Goal: Task Accomplishment & Management: Complete application form

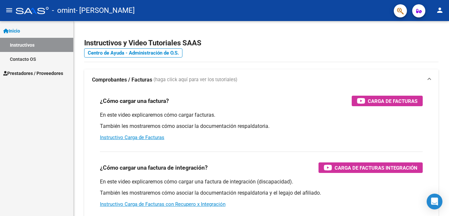
click at [34, 73] on span "Prestadores / Proveedores" at bounding box center [33, 73] width 60 height 7
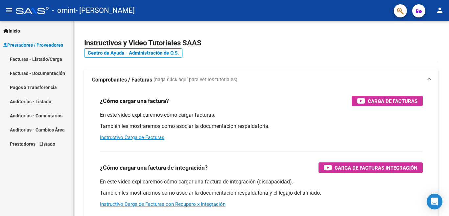
click at [36, 61] on link "Facturas - Listado/Carga" at bounding box center [36, 59] width 73 height 14
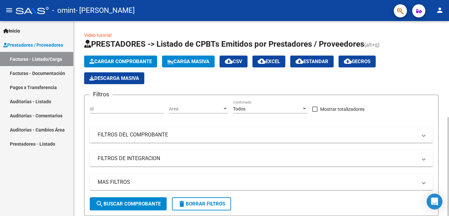
drag, startPoint x: 446, startPoint y: 99, endPoint x: 449, endPoint y: 121, distance: 21.9
click at [449, 121] on div "Video tutorial PRESTADORES -> Listado de CPBTs Emitidos por Prestadores / Prove…" at bounding box center [262, 210] width 377 height 379
click at [428, 109] on div "Filtros Id Area Area Todos Confirmado Mostrar totalizadores FILTROS DEL COMPROB…" at bounding box center [261, 148] width 343 height 97
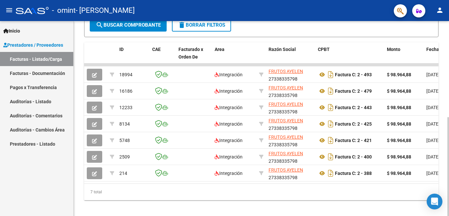
scroll to position [184, 0]
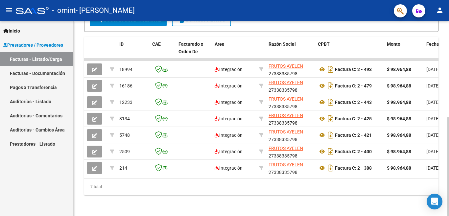
click at [449, 196] on div at bounding box center [449, 166] width 2 height 99
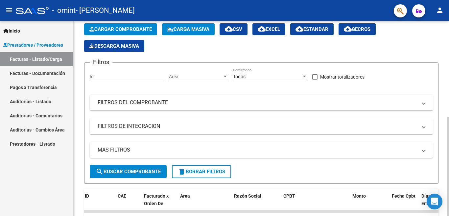
scroll to position [29, 0]
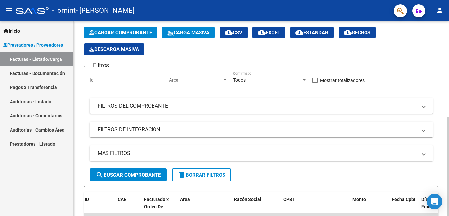
click at [449, 117] on div at bounding box center [449, 166] width 2 height 99
click at [423, 107] on span at bounding box center [424, 105] width 3 height 7
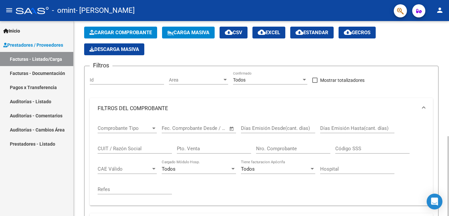
drag, startPoint x: 447, startPoint y: 85, endPoint x: 449, endPoint y: 124, distance: 39.2
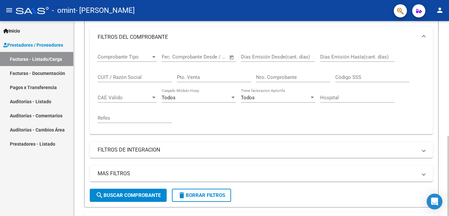
scroll to position [107, 0]
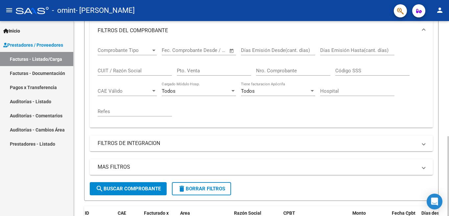
click at [449, 136] on div at bounding box center [449, 176] width 2 height 80
click at [151, 51] on div at bounding box center [154, 50] width 6 height 5
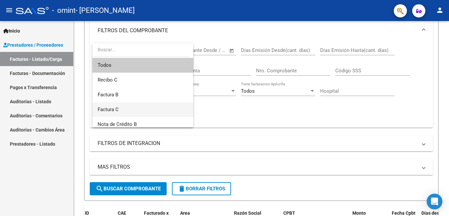
click at [153, 107] on span "Factura C" at bounding box center [143, 109] width 90 height 15
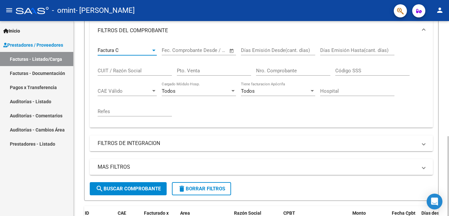
click at [208, 51] on input "text" at bounding box center [210, 50] width 32 height 6
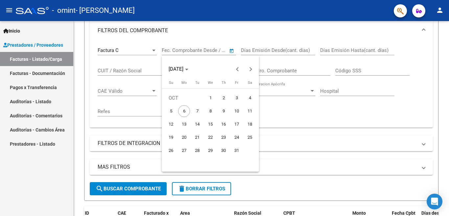
click at [323, 68] on div at bounding box center [224, 108] width 449 height 216
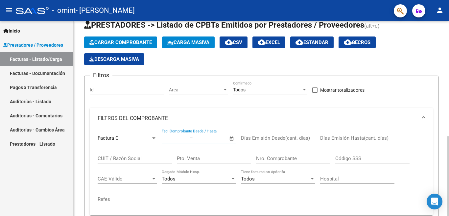
scroll to position [0, 0]
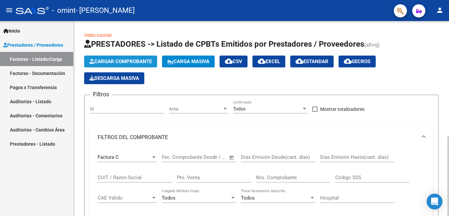
click at [140, 62] on span "Cargar Comprobante" at bounding box center [120, 62] width 63 height 6
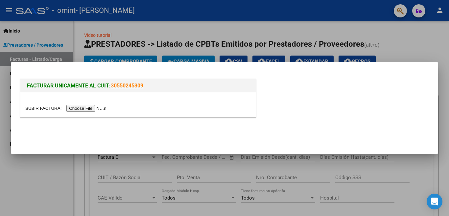
click at [205, 122] on mat-dialog-actions at bounding box center [225, 133] width 412 height 25
click at [408, 41] on div at bounding box center [224, 108] width 449 height 216
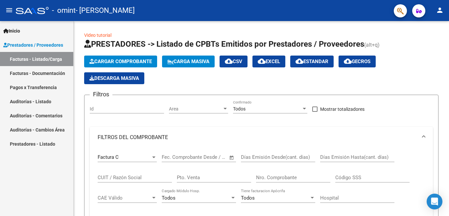
click at [32, 59] on link "Facturas - Listado/Carga" at bounding box center [36, 59] width 73 height 14
click at [127, 60] on span "Cargar Comprobante" at bounding box center [120, 62] width 63 height 6
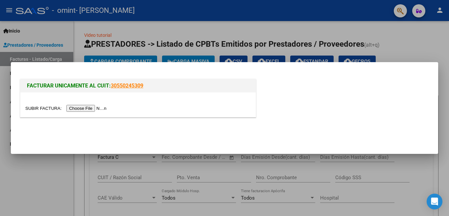
click at [89, 108] on input "file" at bounding box center [66, 108] width 83 height 7
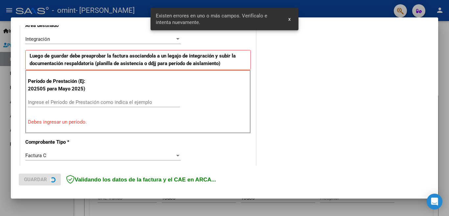
scroll to position [159, 0]
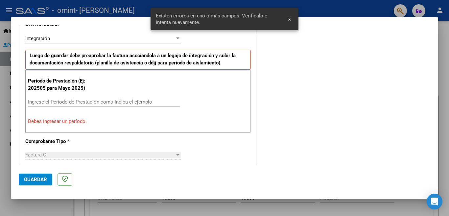
click at [66, 104] on input "Ingrese el Período de Prestación como indica el ejemplo" at bounding box center [104, 102] width 152 height 6
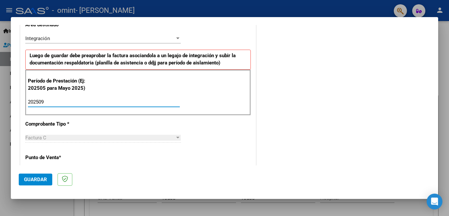
type input "202509"
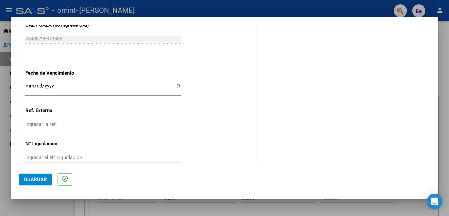
scroll to position [430, 0]
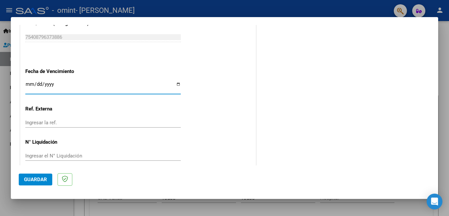
click at [175, 82] on input "Ingresar la fecha" at bounding box center [103, 87] width 156 height 11
click at [175, 82] on input "[DATE]" at bounding box center [103, 87] width 156 height 11
type input "[DATE]"
drag, startPoint x: 92, startPoint y: 83, endPoint x: 65, endPoint y: 81, distance: 27.4
click at [65, 82] on input "[DATE]" at bounding box center [103, 87] width 156 height 11
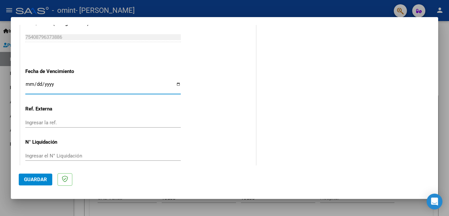
click at [44, 82] on input "[DATE]" at bounding box center [103, 87] width 156 height 11
click at [36, 82] on input "Ingresar la fecha" at bounding box center [103, 87] width 156 height 11
click at [29, 82] on input "Ingresar la fecha" at bounding box center [103, 87] width 156 height 11
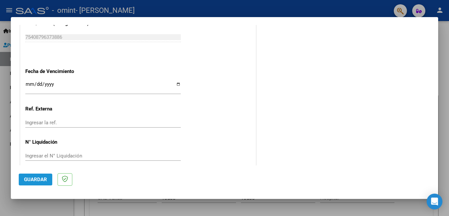
click at [38, 180] on span "Guardar" at bounding box center [35, 180] width 23 height 6
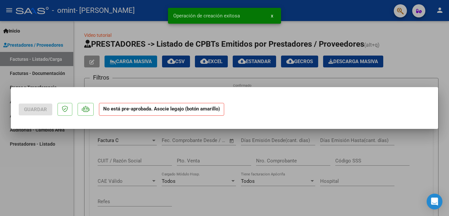
scroll to position [0, 0]
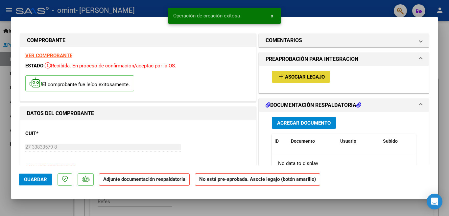
click at [294, 74] on span "Asociar Legajo" at bounding box center [305, 77] width 40 height 6
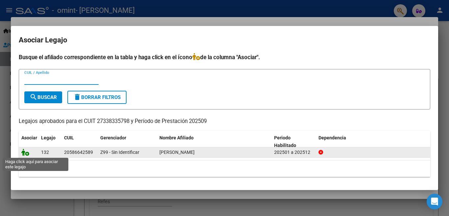
click at [27, 154] on icon at bounding box center [25, 152] width 8 height 7
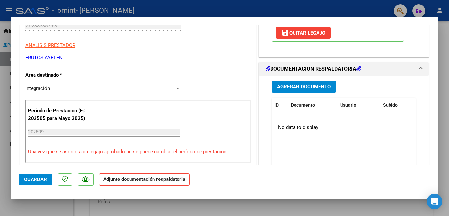
scroll to position [143, 0]
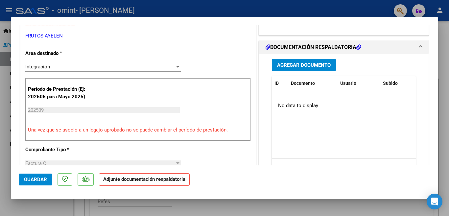
click at [305, 67] on span "Agregar Documento" at bounding box center [304, 65] width 54 height 6
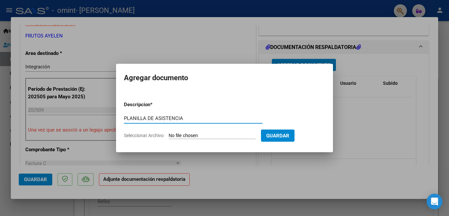
type input "PLANILLA DE ASISTENCIA"
click at [180, 136] on input "Seleccionar Archivo" at bounding box center [212, 136] width 87 height 6
type input "C:\fakepath\planilla [PERSON_NAME] septiembre.pdf"
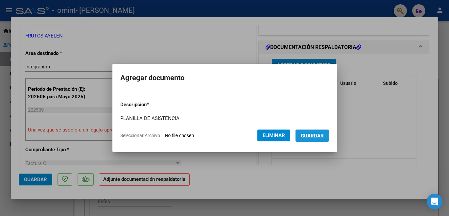
click at [302, 130] on button "Guardar" at bounding box center [313, 136] width 34 height 12
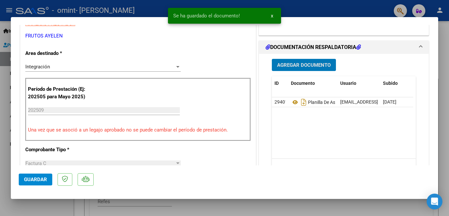
click at [26, 181] on span "Guardar" at bounding box center [35, 180] width 23 height 6
click at [274, 14] on button "x" at bounding box center [272, 16] width 13 height 12
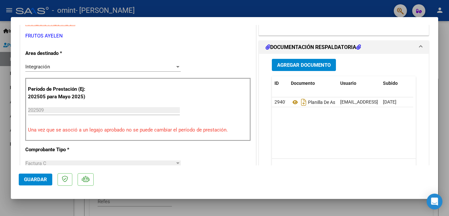
click at [446, 52] on div at bounding box center [224, 108] width 449 height 216
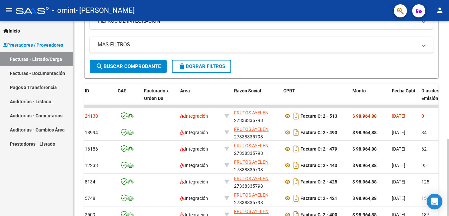
scroll to position [298, 0]
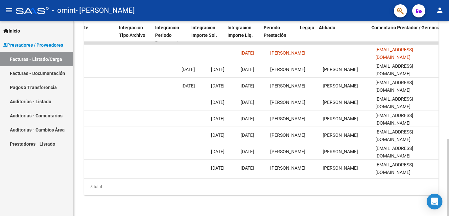
scroll to position [0, 0]
